Goal: Use online tool/utility: Utilize a website feature to perform a specific function

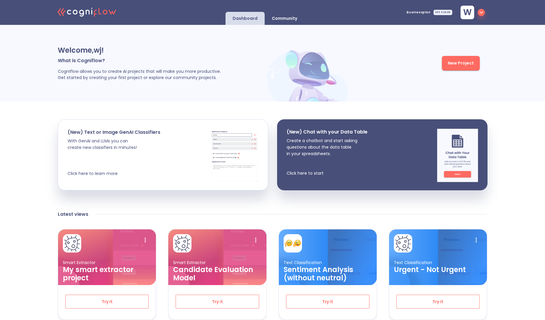
click at [287, 19] on p "Community" at bounding box center [284, 19] width 25 height 6
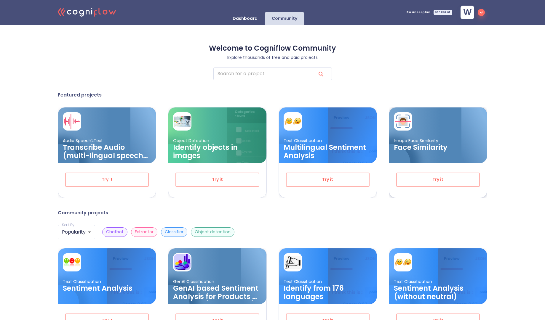
click at [435, 151] on h3 "Face Similarity" at bounding box center [438, 147] width 88 height 8
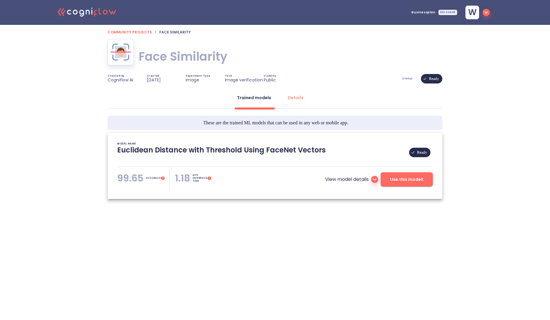
type textarea "[[DATE] 10:49:35]- Pretrained Model: Facenet512 [[DATE] 10:49:35]- Model pretra…"
click at [404, 179] on span "Use this model!" at bounding box center [406, 179] width 33 height 7
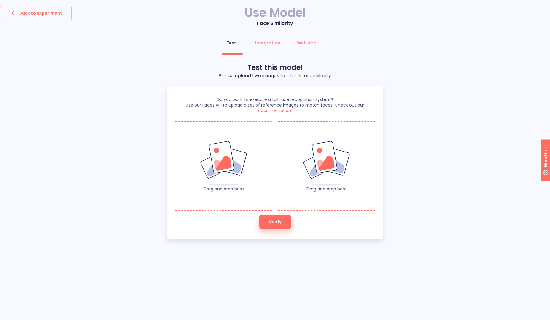
click at [221, 174] on img at bounding box center [224, 164] width 48 height 46
click at [228, 167] on img at bounding box center [224, 164] width 48 height 46
click at [317, 183] on img at bounding box center [326, 164] width 48 height 46
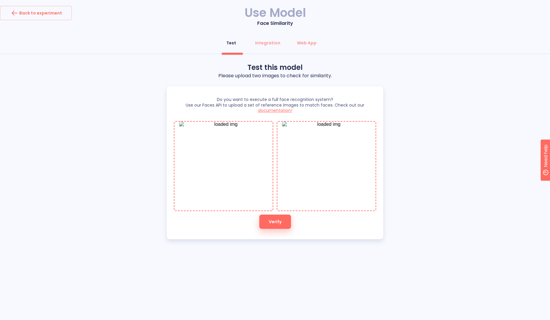
click at [268, 221] on button "Verify" at bounding box center [275, 222] width 32 height 14
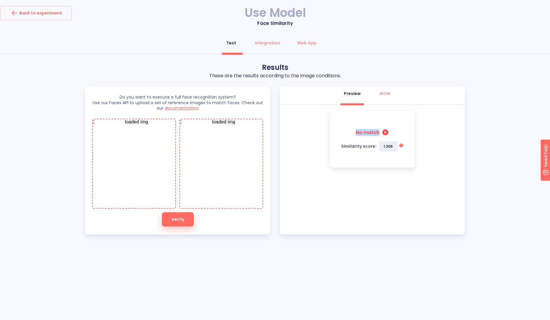
drag, startPoint x: 346, startPoint y: 132, endPoint x: 397, endPoint y: 128, distance: 51.1
click at [397, 128] on div "No match Similarity score: 1.206 A match is verified when the score is lower th…" at bounding box center [372, 139] width 85 height 57
click at [415, 132] on div "No match Similarity score: 1.206 A match is verified when the score is lower th…" at bounding box center [372, 139] width 185 height 69
click at [137, 170] on img at bounding box center [134, 163] width 89 height 89
click at [175, 220] on span "Verify" at bounding box center [177, 219] width 13 height 7
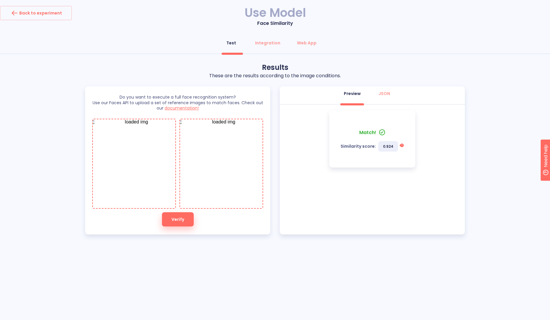
click at [219, 173] on img at bounding box center [221, 163] width 89 height 89
click at [227, 160] on img at bounding box center [221, 163] width 89 height 89
click at [183, 220] on span "Verify" at bounding box center [177, 219] width 13 height 7
click at [130, 159] on img at bounding box center [134, 163] width 89 height 89
click at [131, 256] on div "Back to experiment Use Model Face Similarity Test Integration Web App Results T…" at bounding box center [275, 160] width 550 height 320
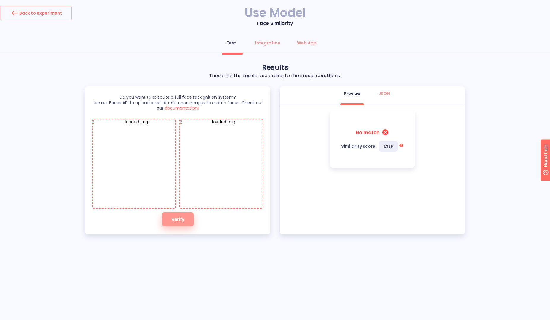
click at [176, 223] on span "Verify" at bounding box center [177, 219] width 13 height 7
click at [219, 179] on img at bounding box center [221, 163] width 89 height 89
click at [62, 146] on div "Results These are the results according to the image conditions. Do you want to…" at bounding box center [275, 149] width 550 height 172
click at [424, 42] on div "Test Integration Web App" at bounding box center [275, 45] width 550 height 18
click at [424, 40] on div "Test Integration Web App" at bounding box center [275, 45] width 550 height 18
